Goal: Transaction & Acquisition: Purchase product/service

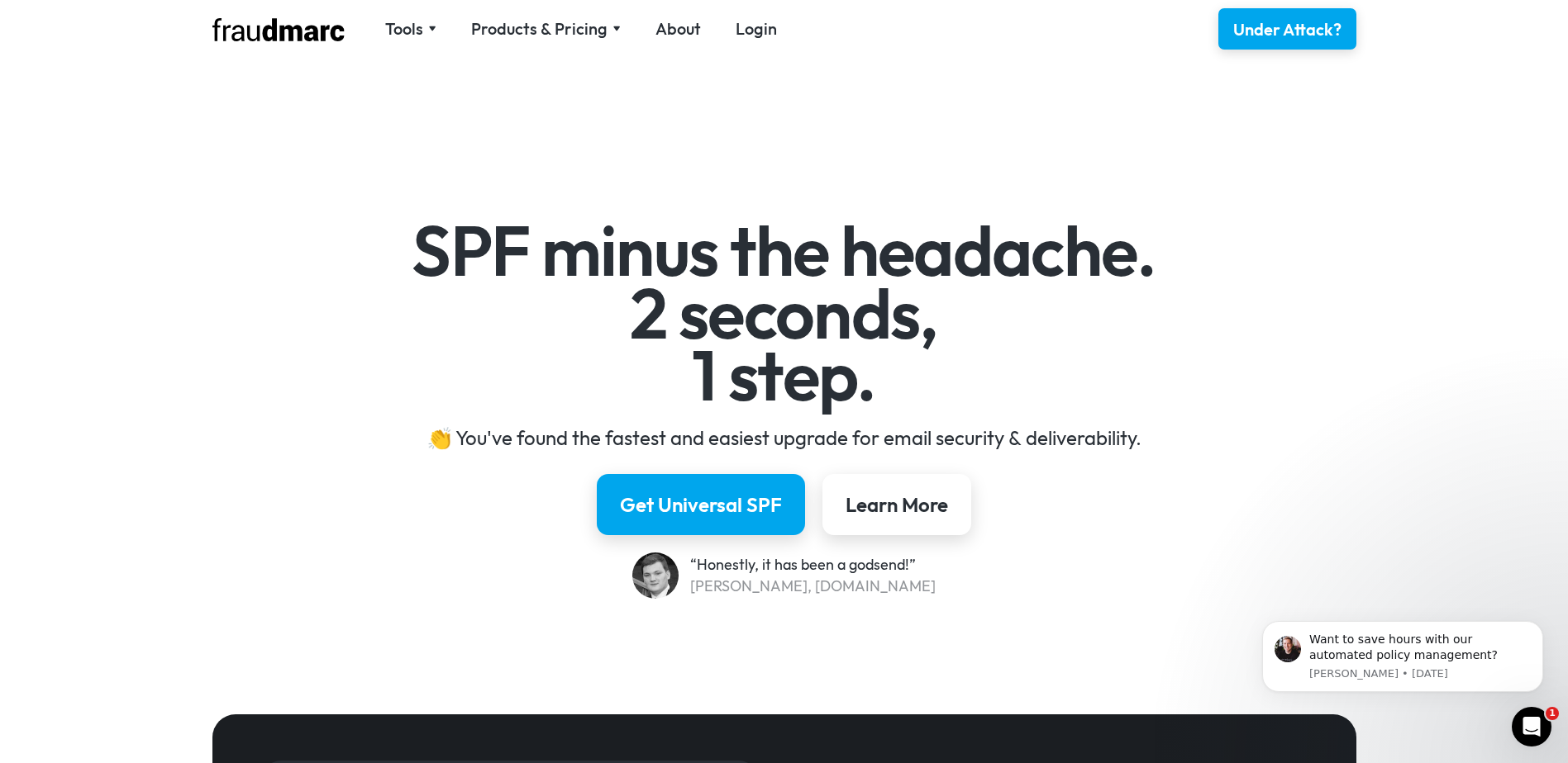
drag, startPoint x: 208, startPoint y: 34, endPoint x: 310, endPoint y: 32, distance: 102.0
click at [268, 35] on div "Tools SPF Record Check Inspect any domain's SPF record and learn how to fix it …" at bounding box center [784, 28] width 1190 height 58
drag, startPoint x: 346, startPoint y: 34, endPoint x: 234, endPoint y: 34, distance: 112.0
click at [234, 34] on div "Tools SPF Record Check Inspect any domain's SPF record and learn how to fix it …" at bounding box center [503, 28] width 581 height 24
click at [1202, 490] on div "Get Universal SPF Learn More" at bounding box center [784, 505] width 959 height 61
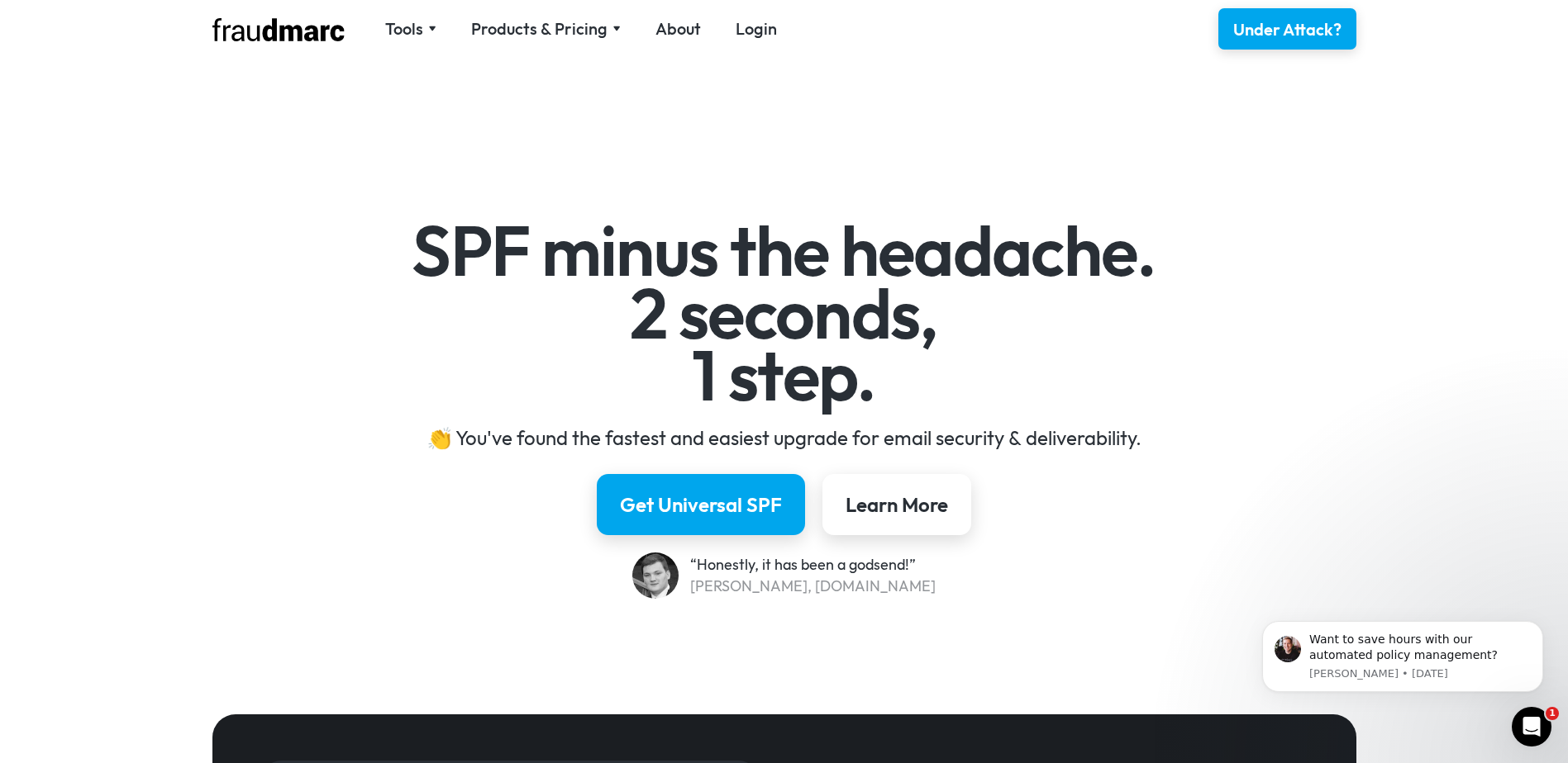
drag, startPoint x: 346, startPoint y: 36, endPoint x: 236, endPoint y: 34, distance: 110.0
click at [236, 34] on div "Tools SPF Record Check Inspect any domain's SPF record and learn how to fix it …" at bounding box center [503, 28] width 581 height 24
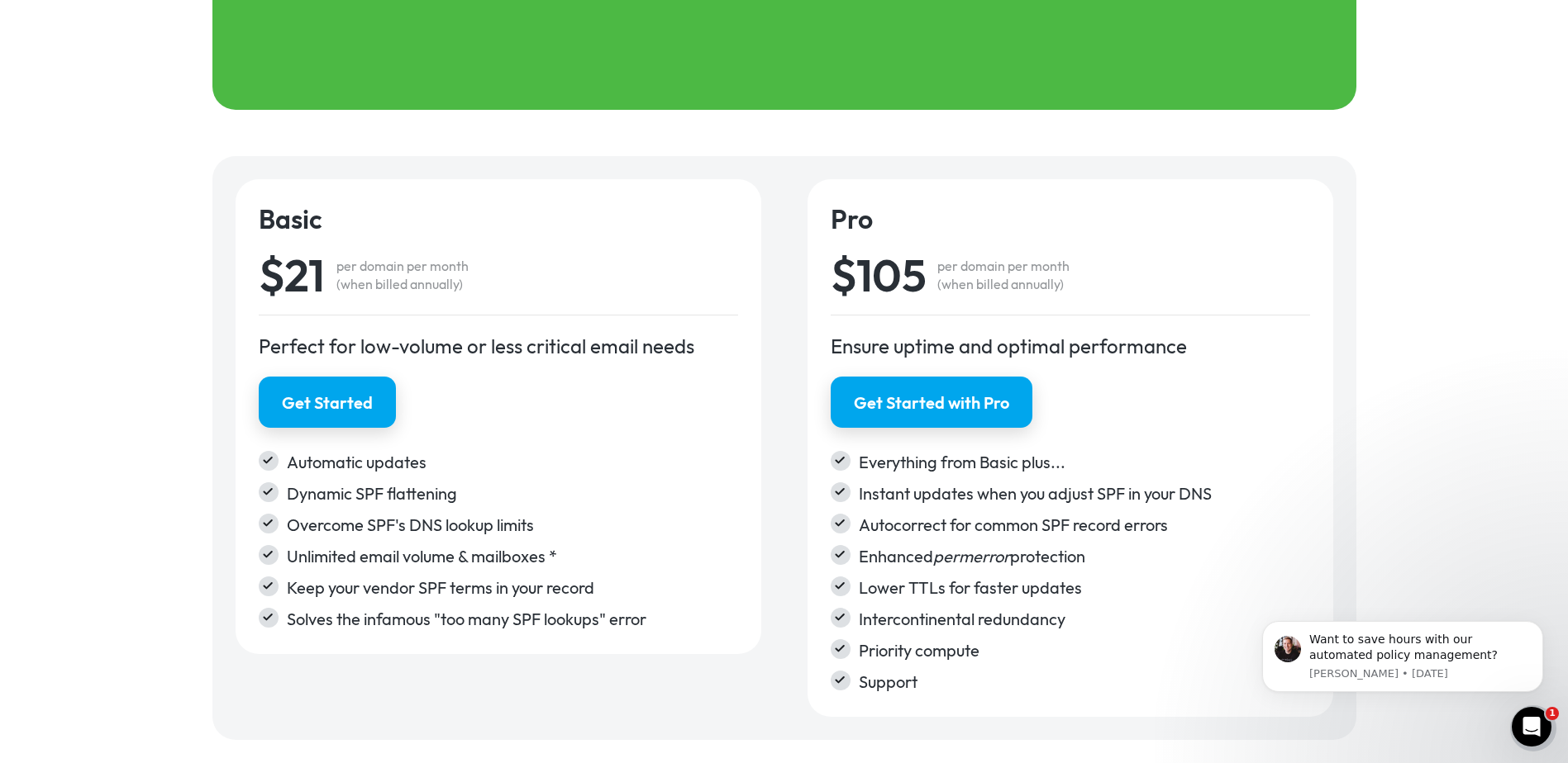
scroll to position [2643, 0]
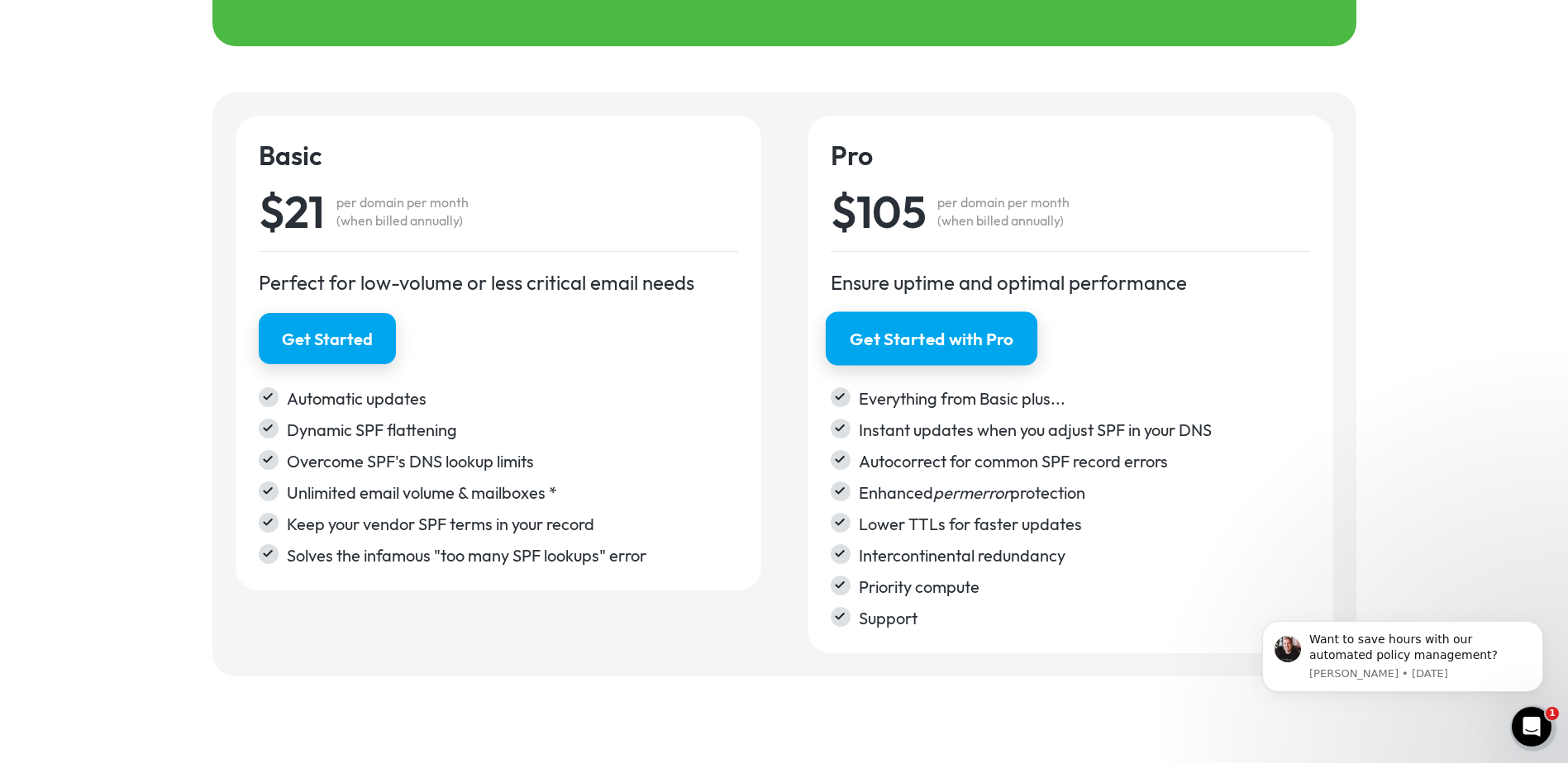
click at [899, 337] on div "Get Started with Pro" at bounding box center [931, 338] width 162 height 23
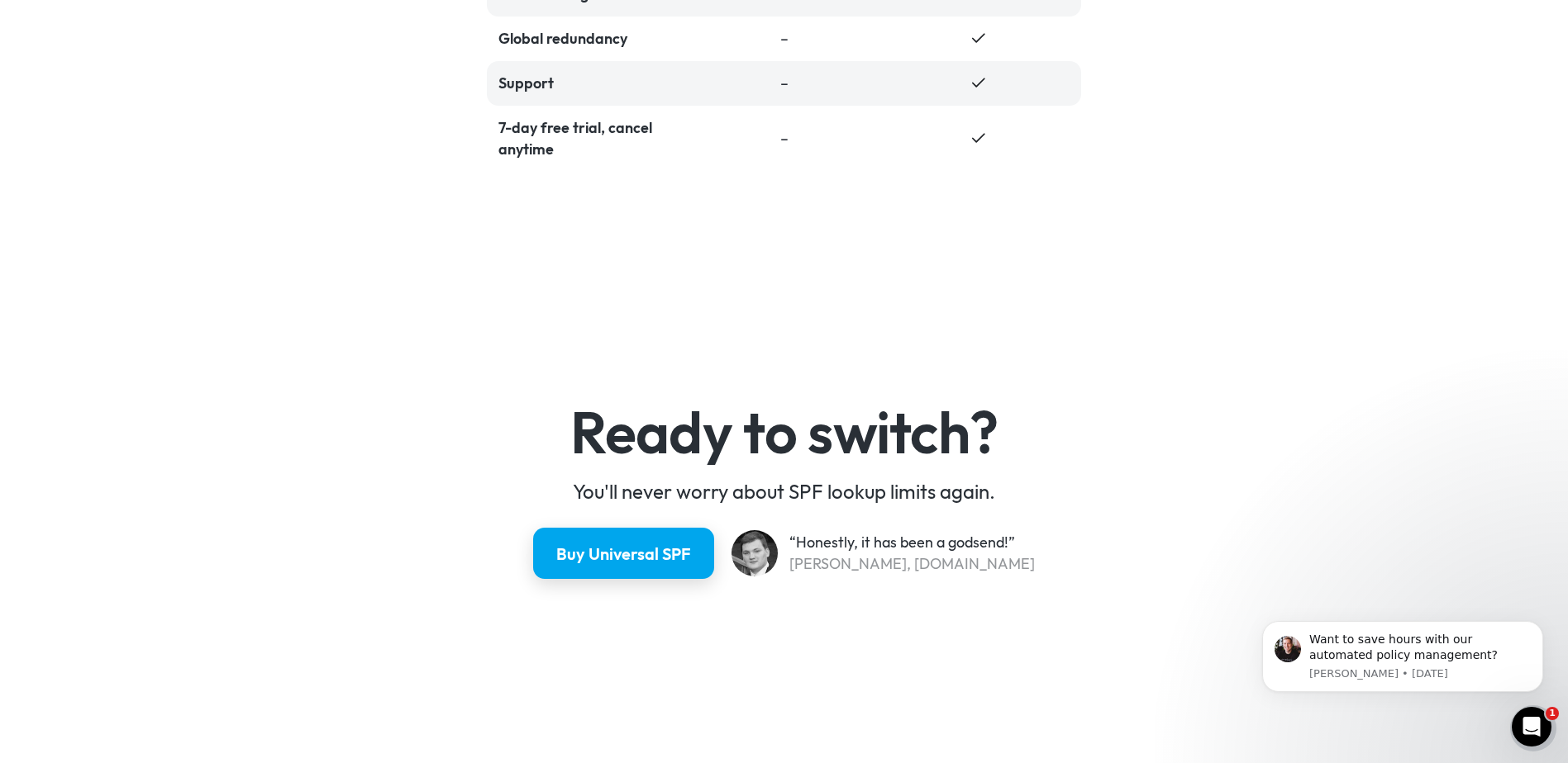
scroll to position [4047, 0]
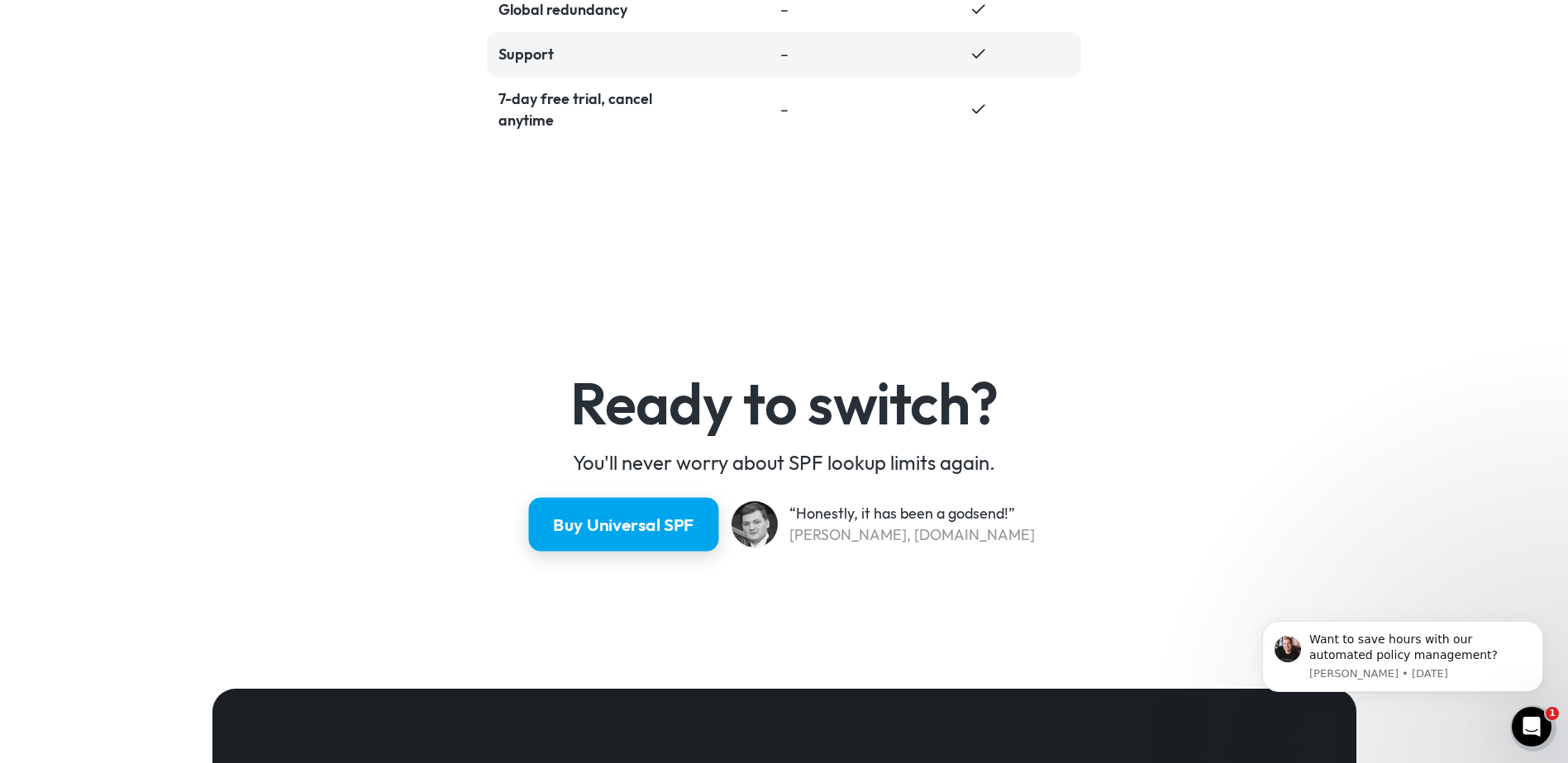
click at [638, 515] on div "Buy Universal SPF" at bounding box center [623, 524] width 141 height 23
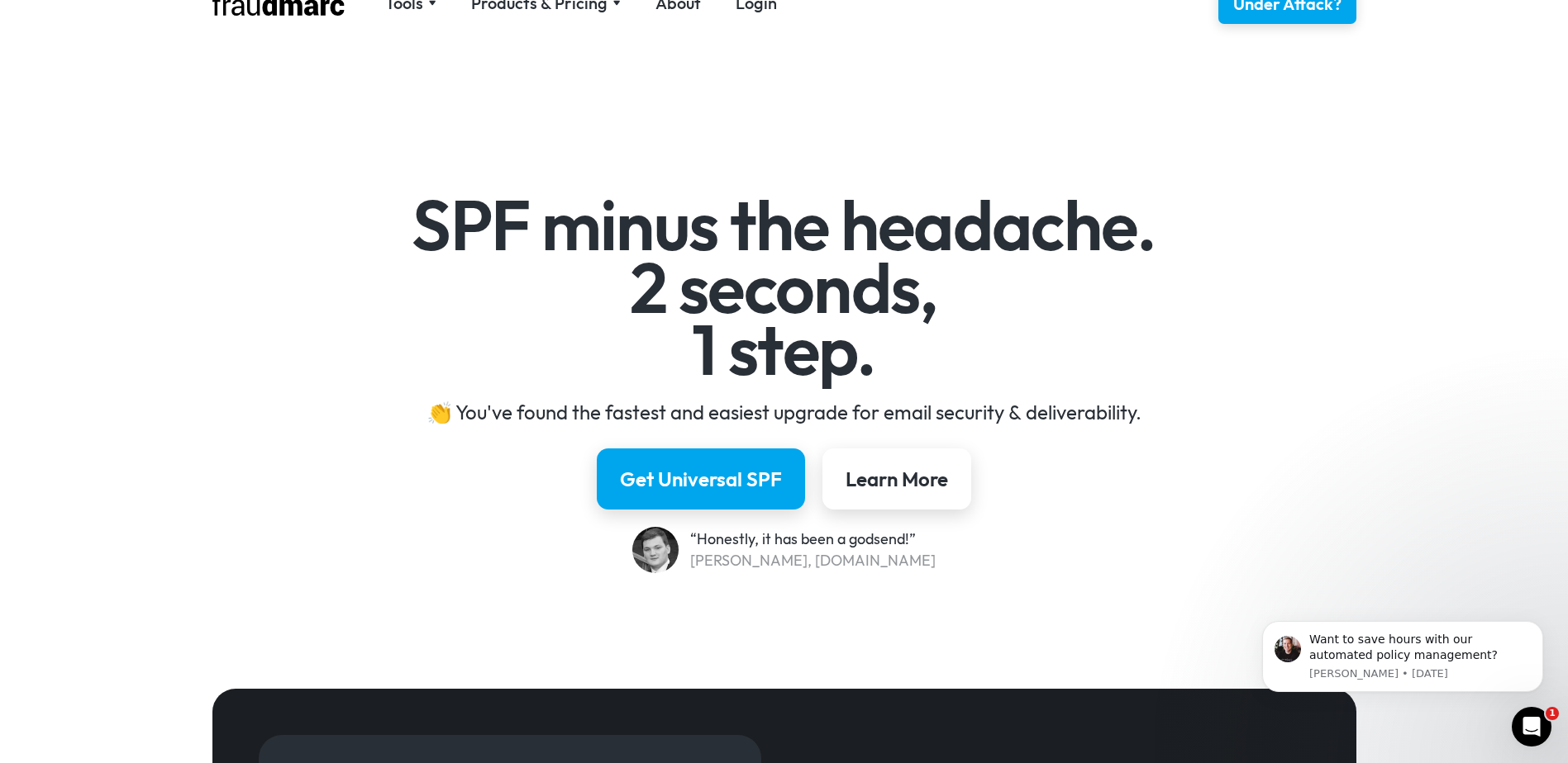
scroll to position [0, 0]
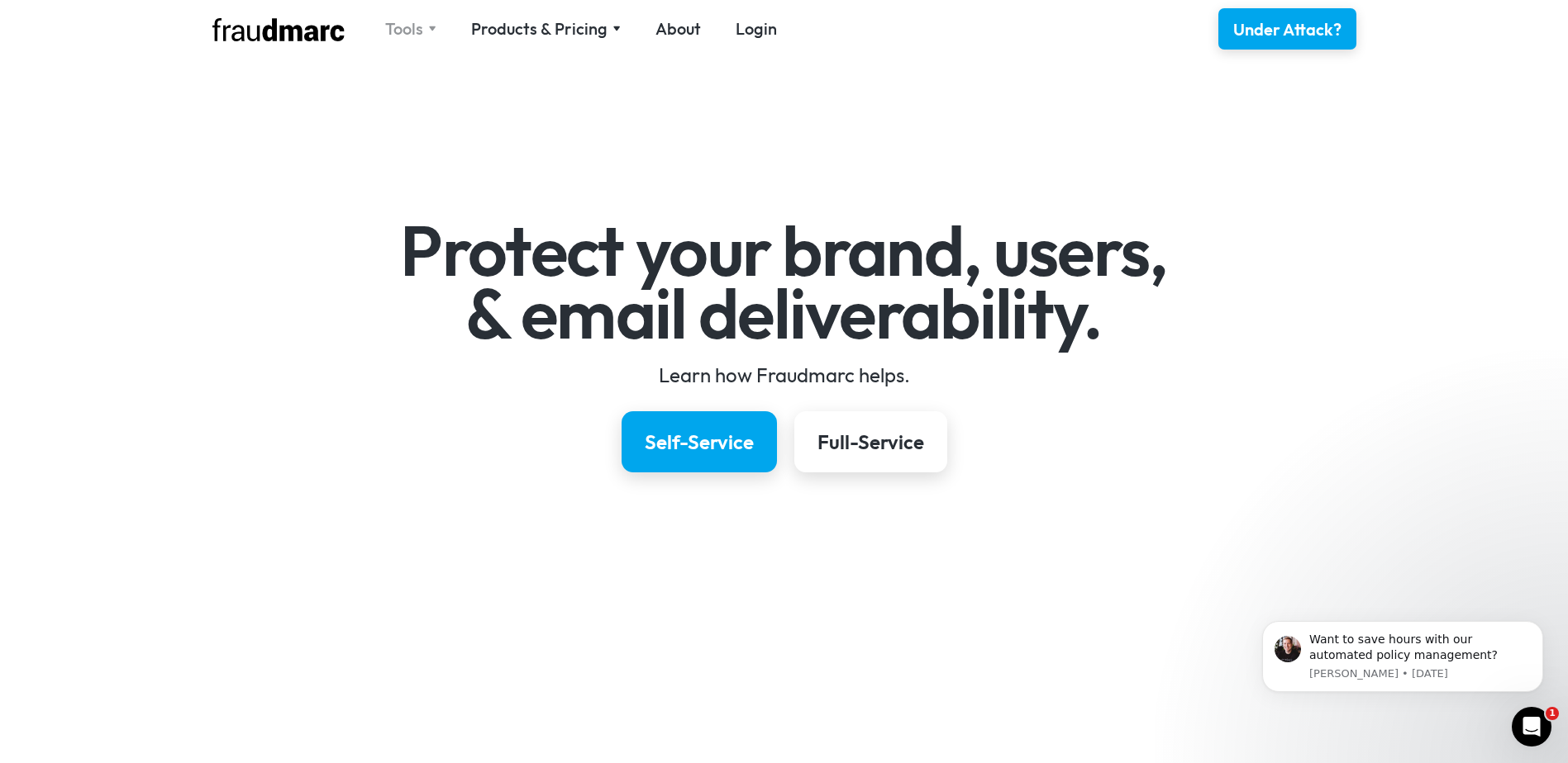
click at [431, 27] on img at bounding box center [432, 28] width 8 height 6
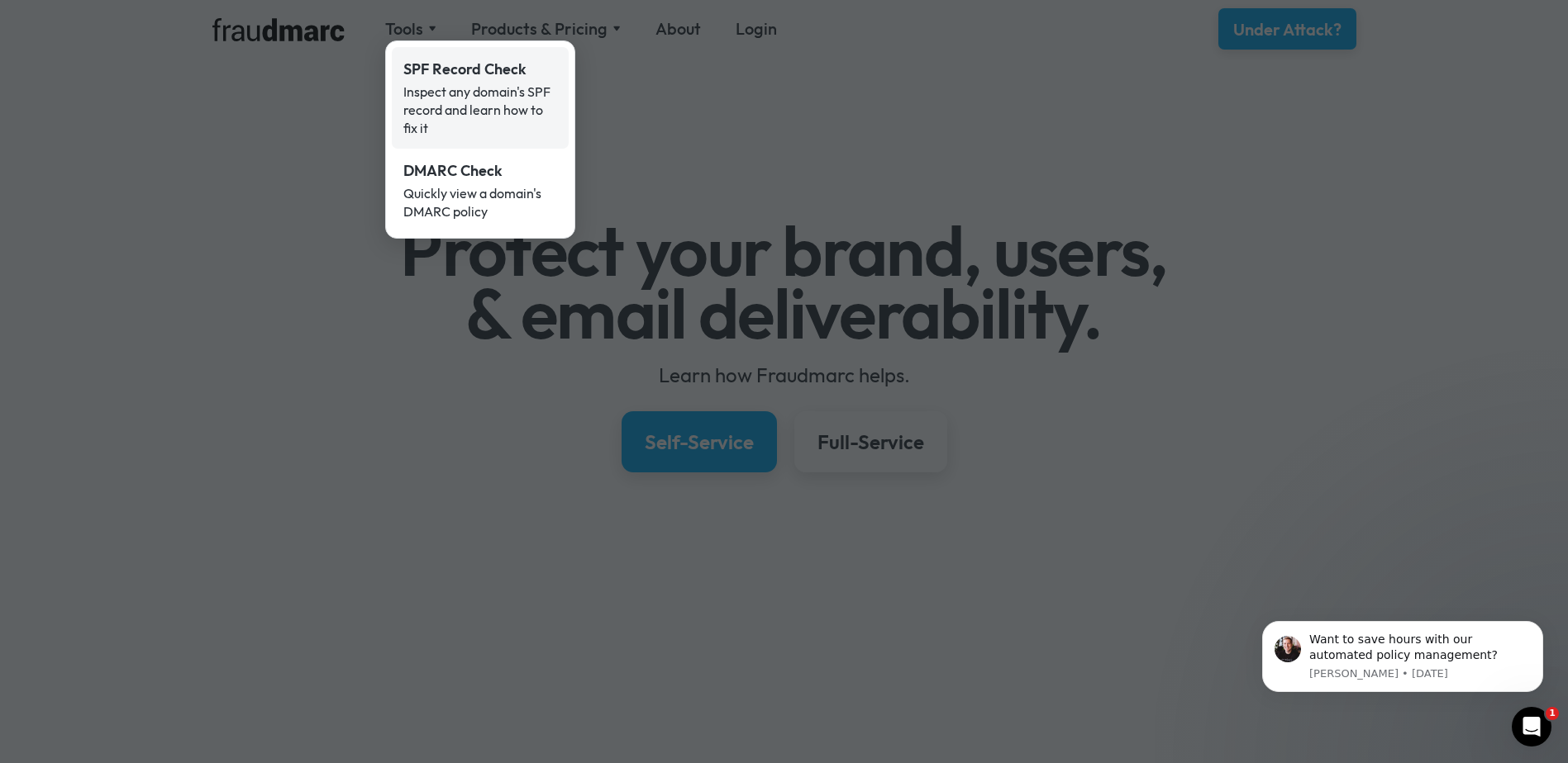
click at [448, 93] on div "Inspect any domain's SPF record and learn how to fix it" at bounding box center [480, 110] width 154 height 55
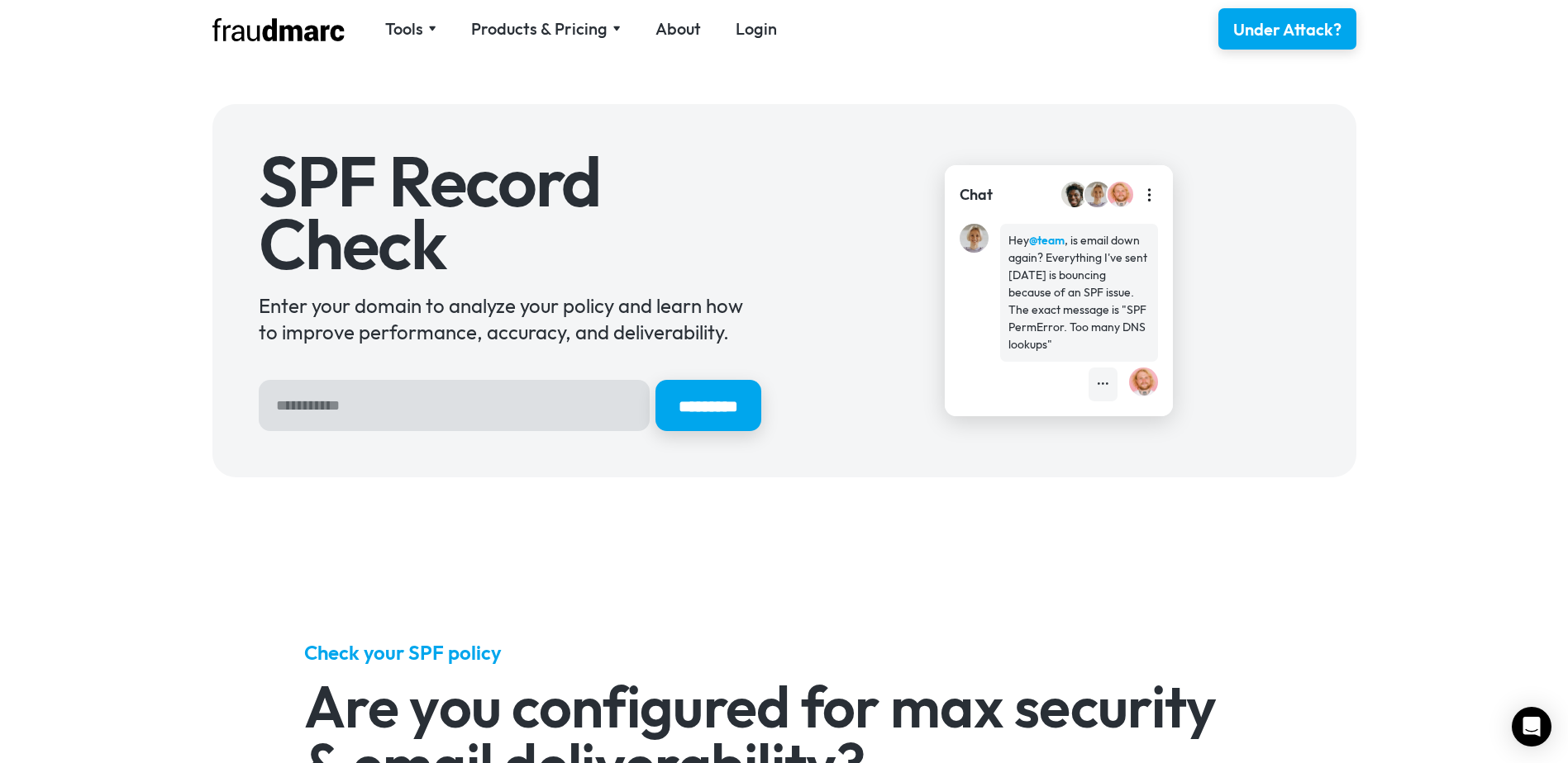
click at [423, 402] on input "Hero Sign Up Form" at bounding box center [453, 405] width 391 height 51
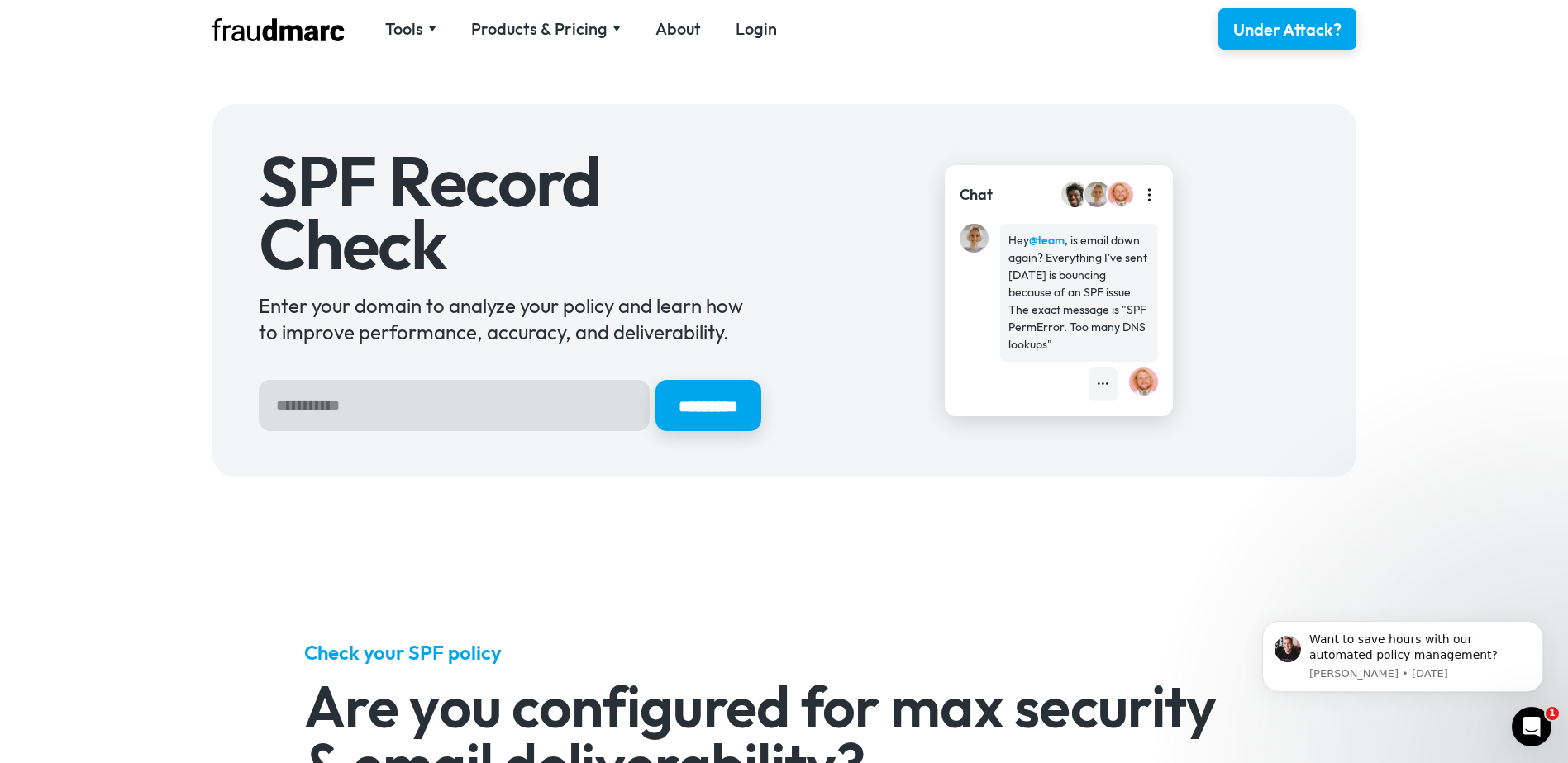
type input "**********"
click at [721, 400] on input "*********" at bounding box center [707, 406] width 111 height 54
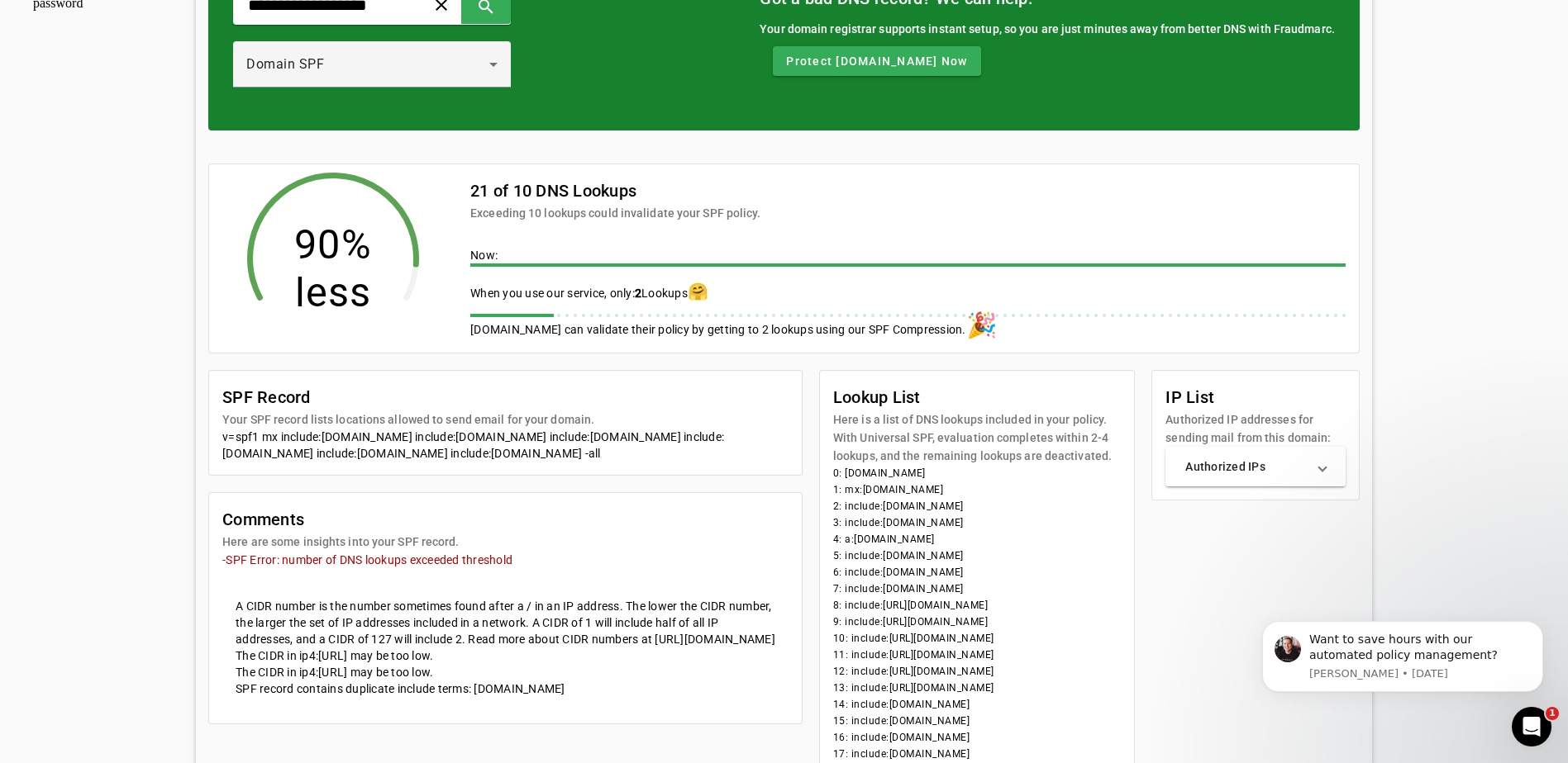
scroll to position [350, 0]
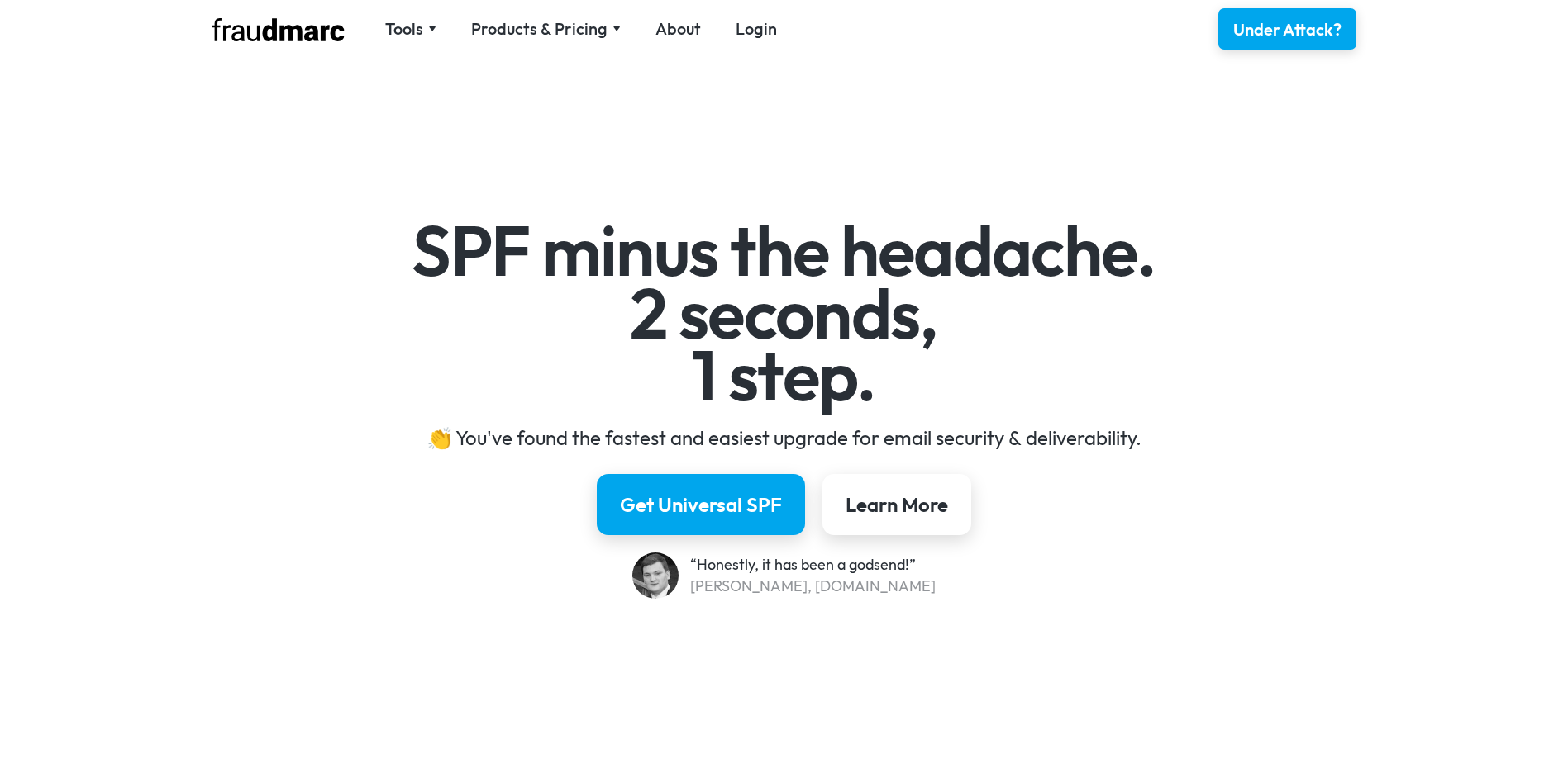
scroll to position [2643, 0]
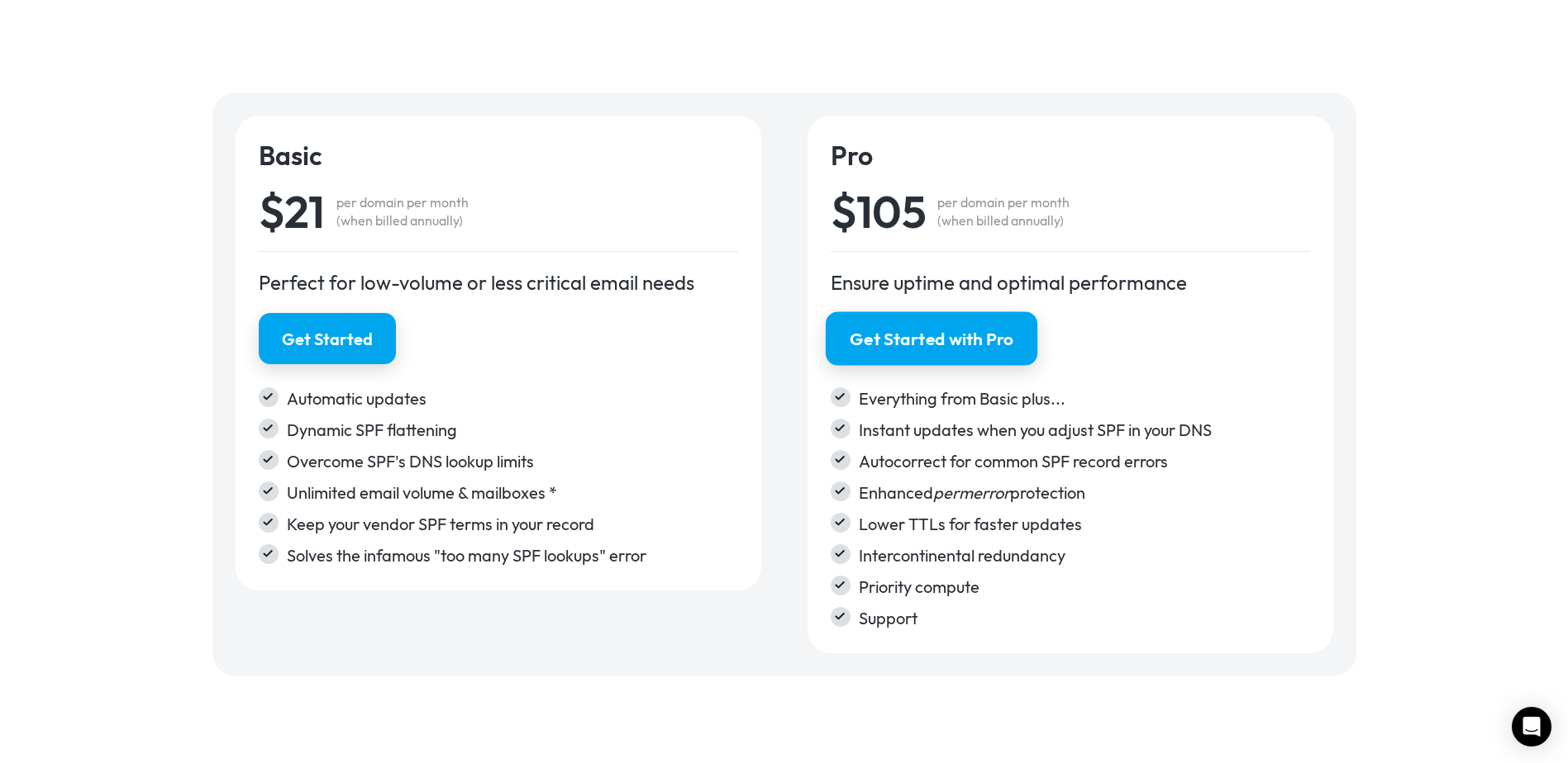
click at [935, 337] on div "Get Started with Pro" at bounding box center [931, 338] width 162 height 23
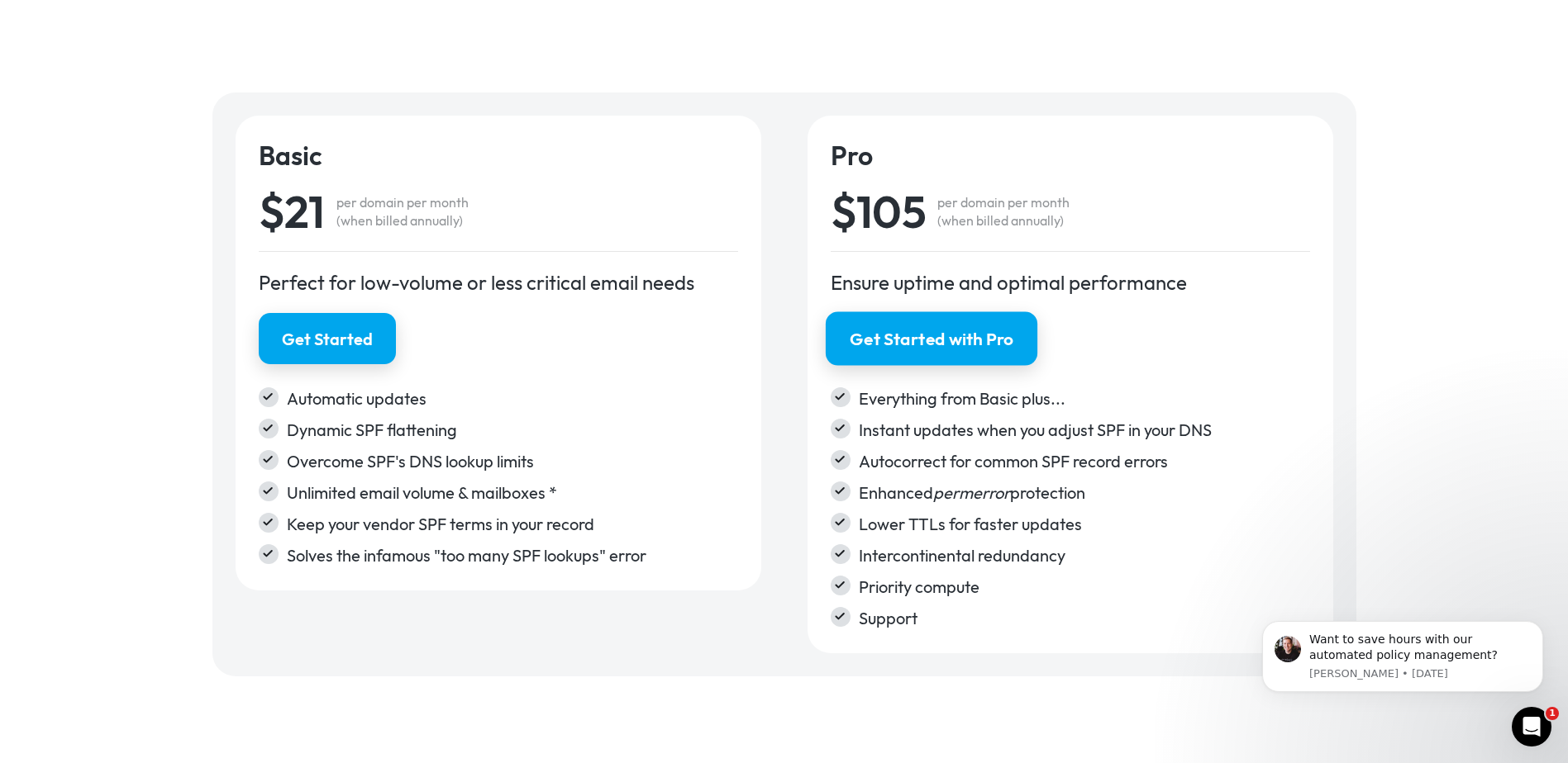
click at [954, 337] on div "Get Started with Pro" at bounding box center [931, 338] width 162 height 23
